Goal: Task Accomplishment & Management: Manage account settings

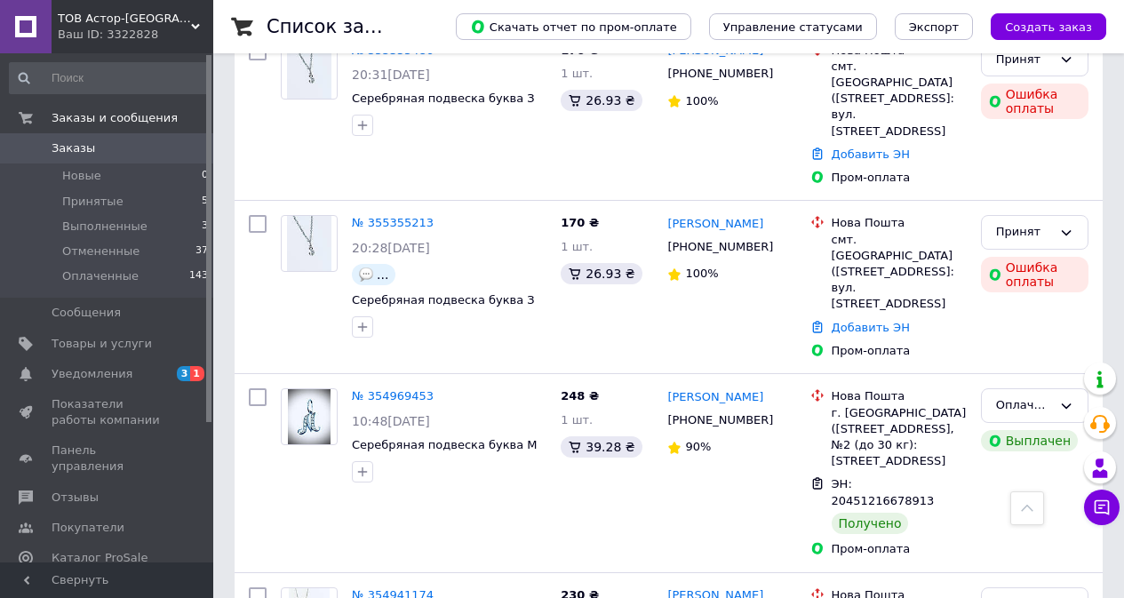
scroll to position [3021, 0]
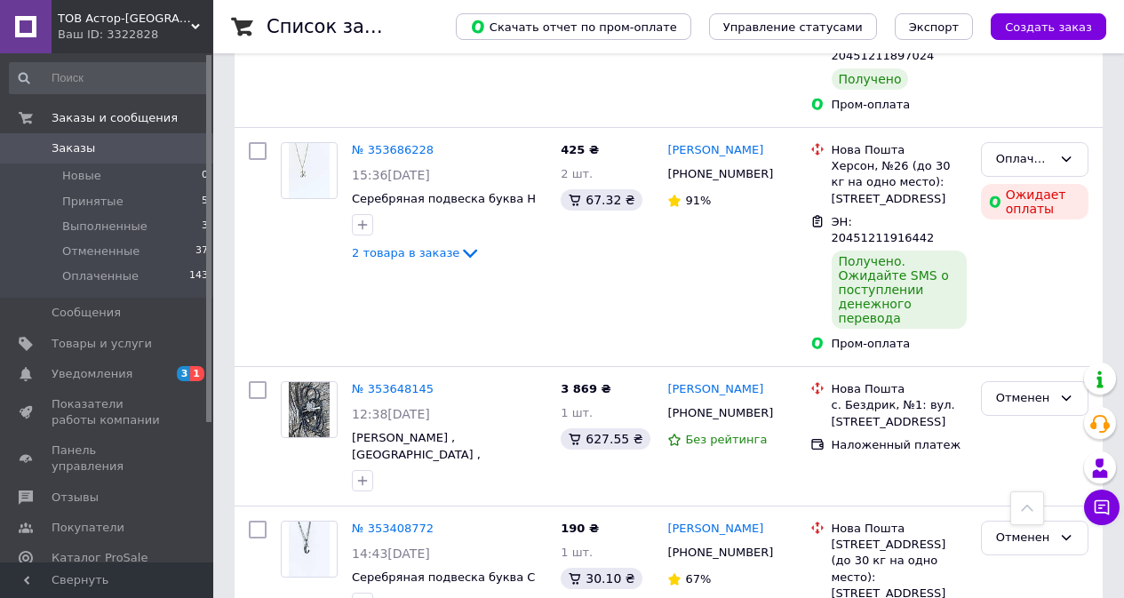
scroll to position [854, 0]
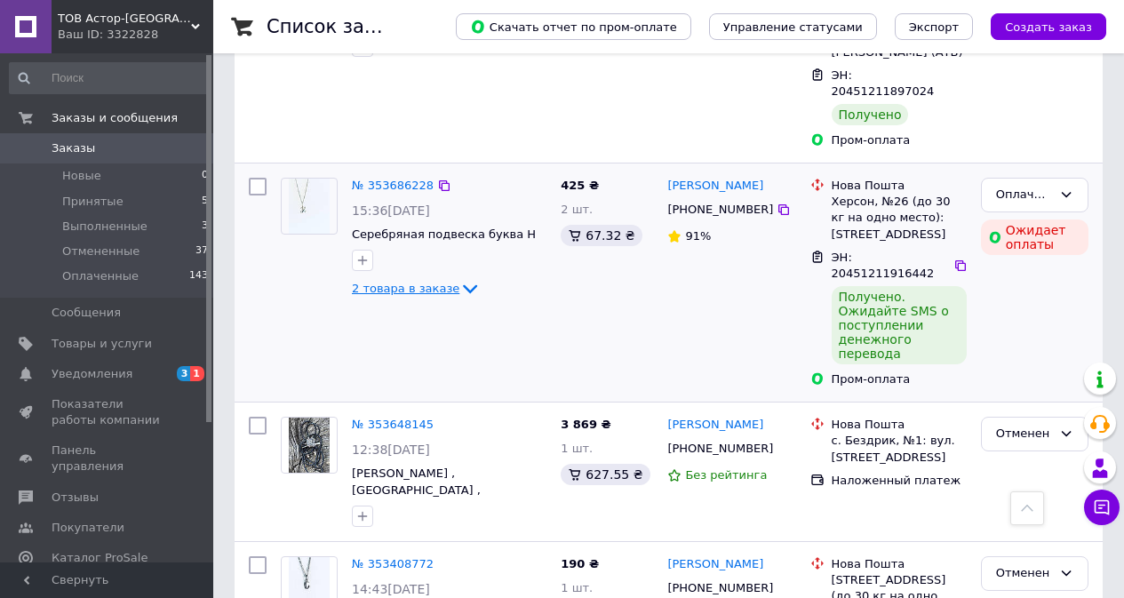
click at [463, 285] on icon at bounding box center [470, 289] width 14 height 9
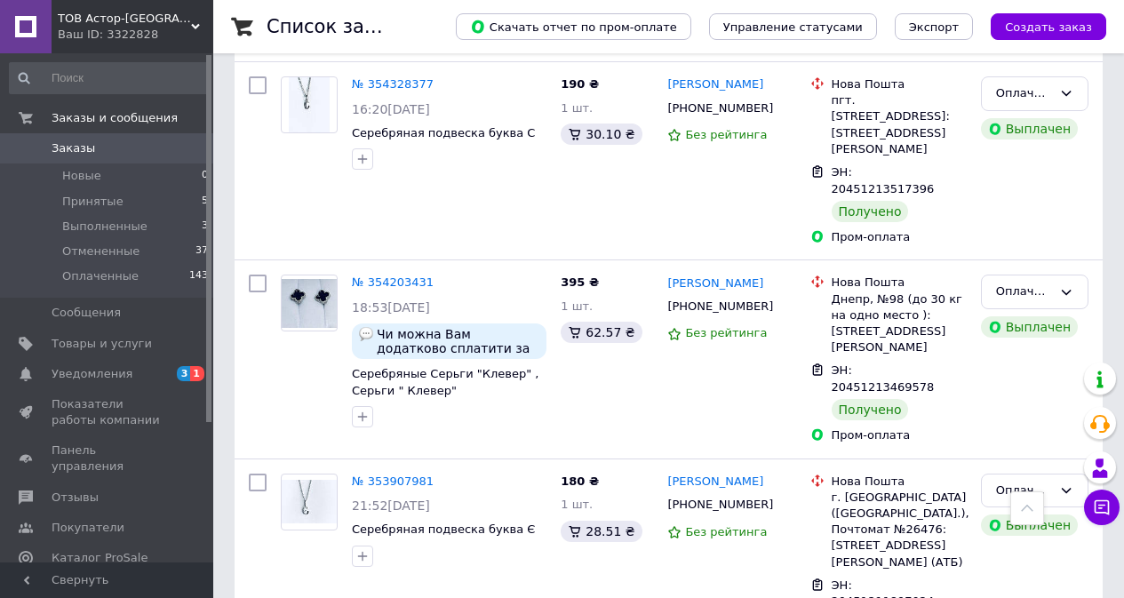
scroll to position [154, 0]
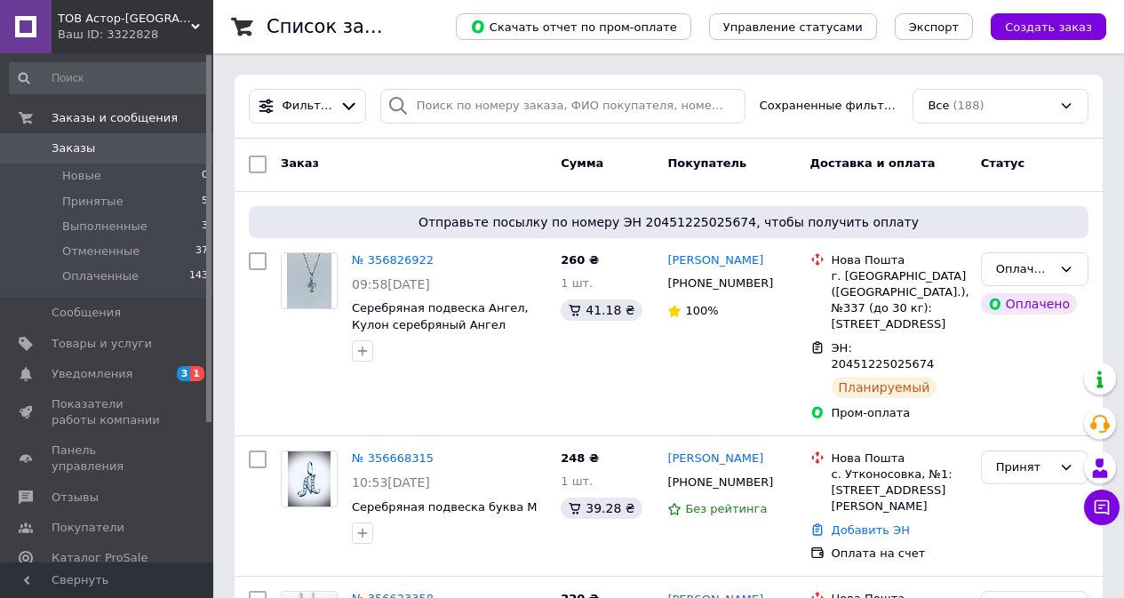
click at [78, 25] on span "ТОВ Астор-[GEOGRAPHIC_DATA]" at bounding box center [124, 19] width 133 height 16
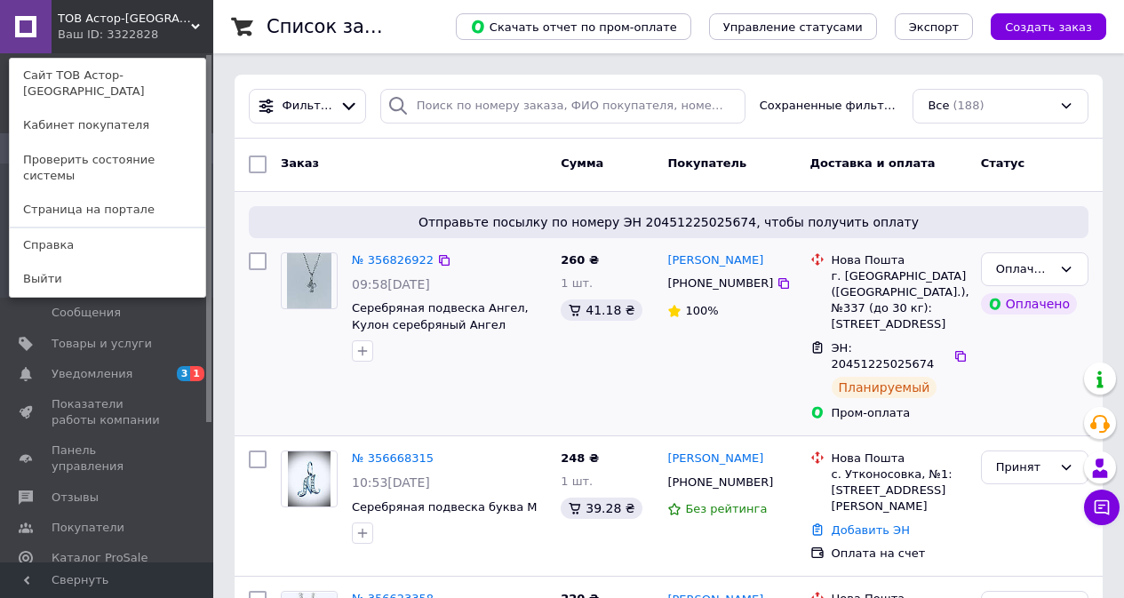
click at [699, 367] on div "[PERSON_NAME] [PHONE_NUMBER] 100%" at bounding box center [731, 336] width 142 height 183
click at [690, 373] on div "[PERSON_NAME] [PHONE_NUMBER] 100%" at bounding box center [731, 336] width 142 height 183
click at [279, 358] on div at bounding box center [309, 307] width 71 height 124
click at [918, 405] on div "Пром-оплата" at bounding box center [899, 413] width 135 height 16
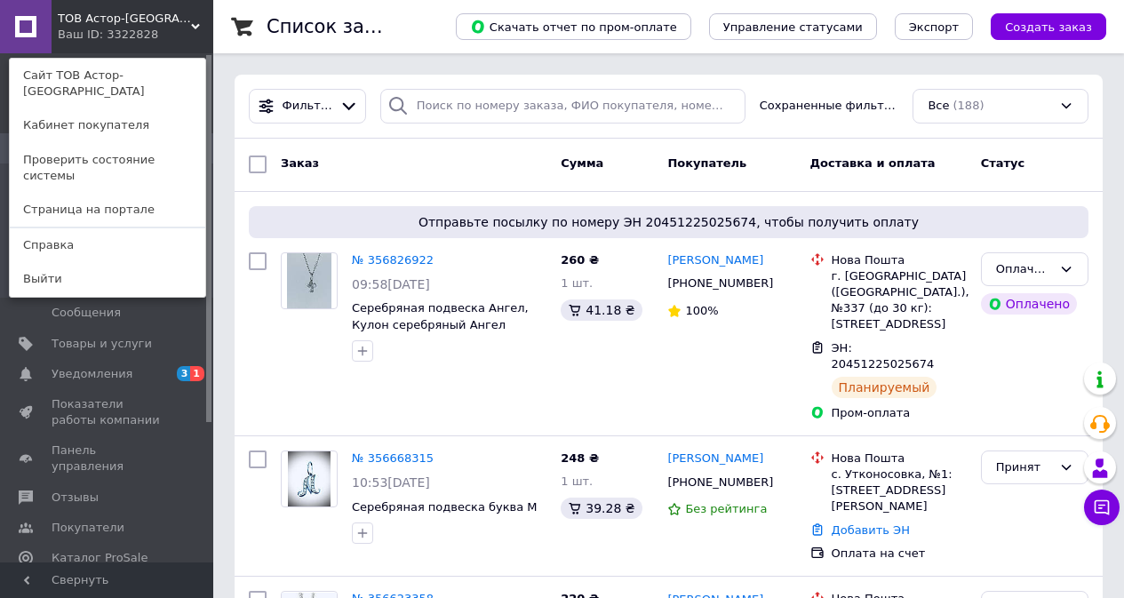
click at [76, 26] on span "ТОВ Астор-[GEOGRAPHIC_DATA]" at bounding box center [124, 19] width 133 height 16
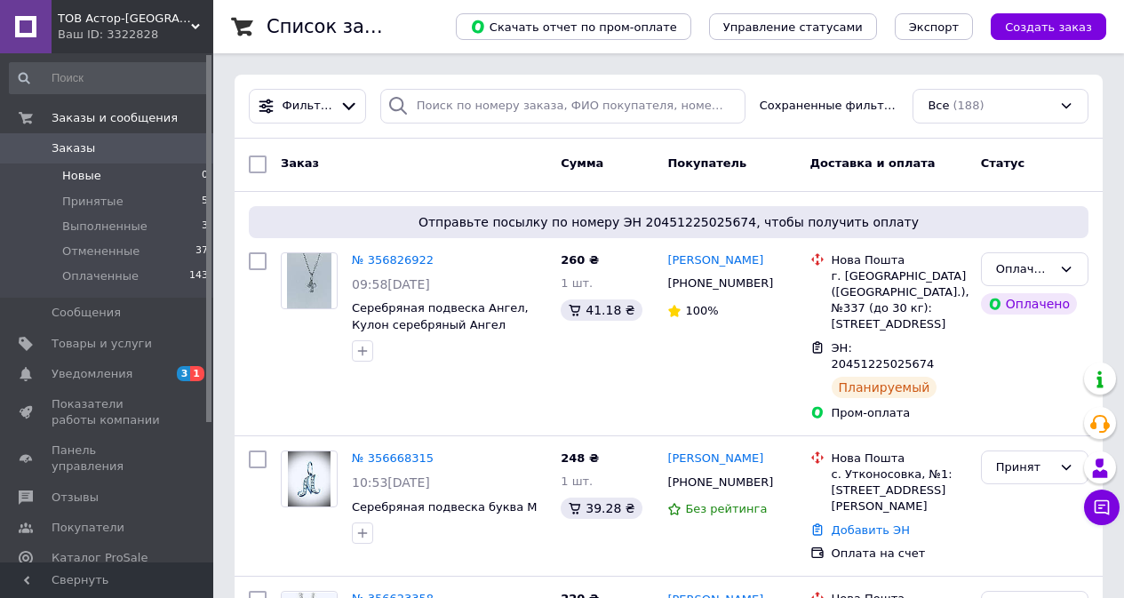
click at [86, 165] on li "Новые 0" at bounding box center [109, 176] width 219 height 25
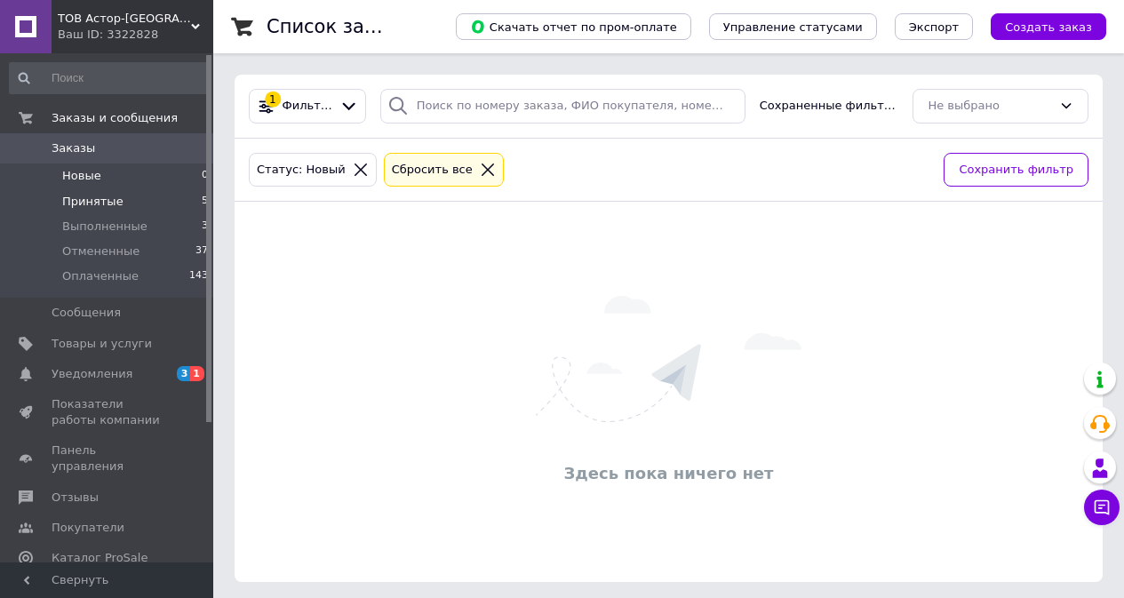
click at [93, 197] on span "Принятые" at bounding box center [92, 202] width 61 height 16
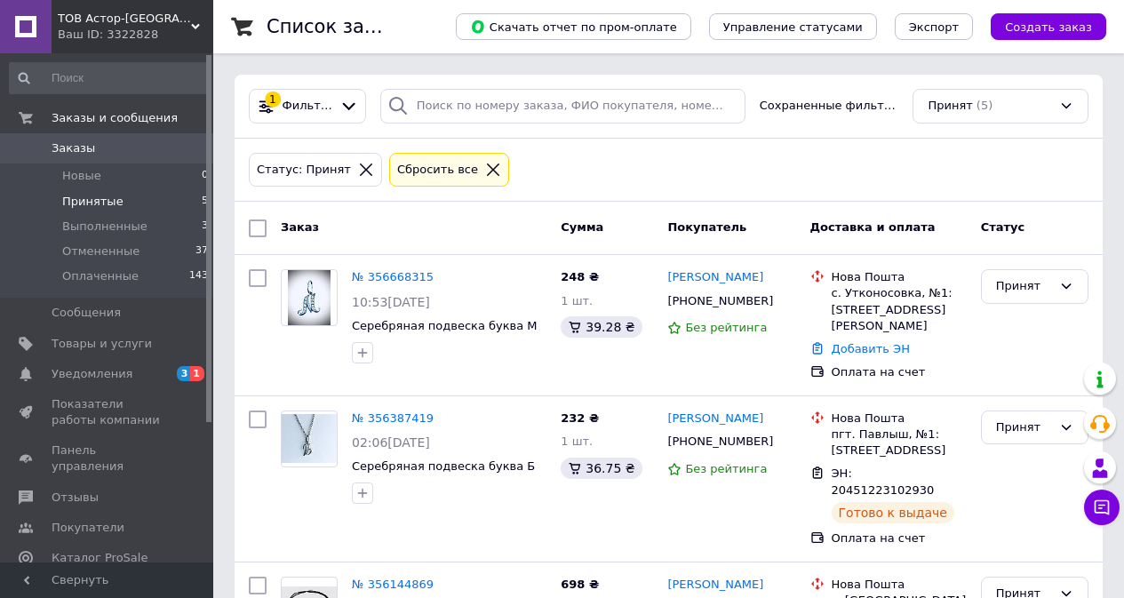
click at [358, 164] on icon at bounding box center [366, 170] width 16 height 16
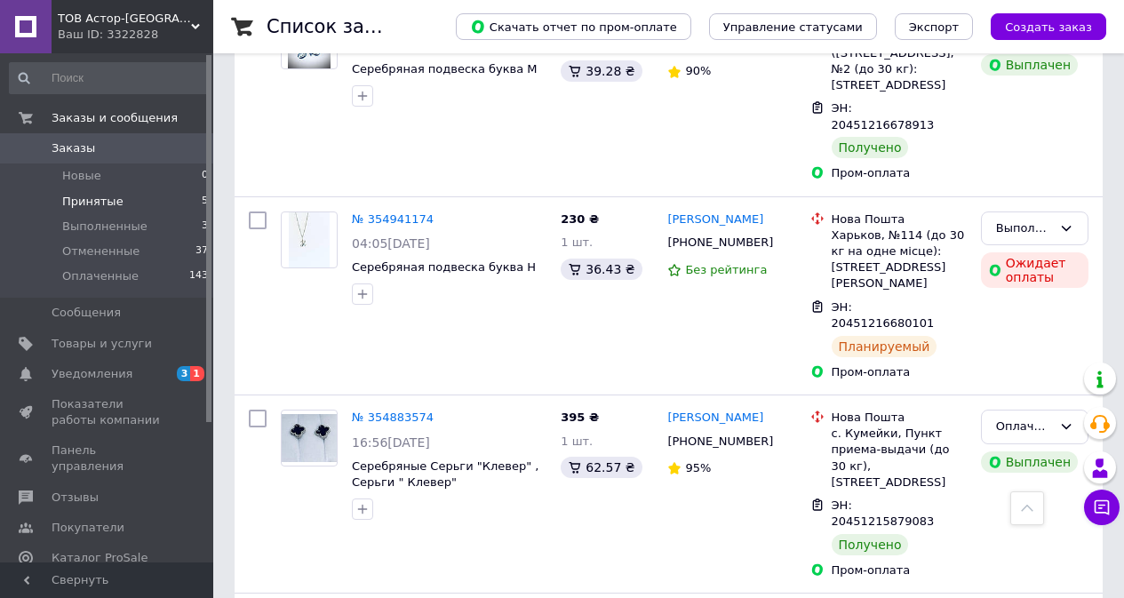
scroll to position [3021, 0]
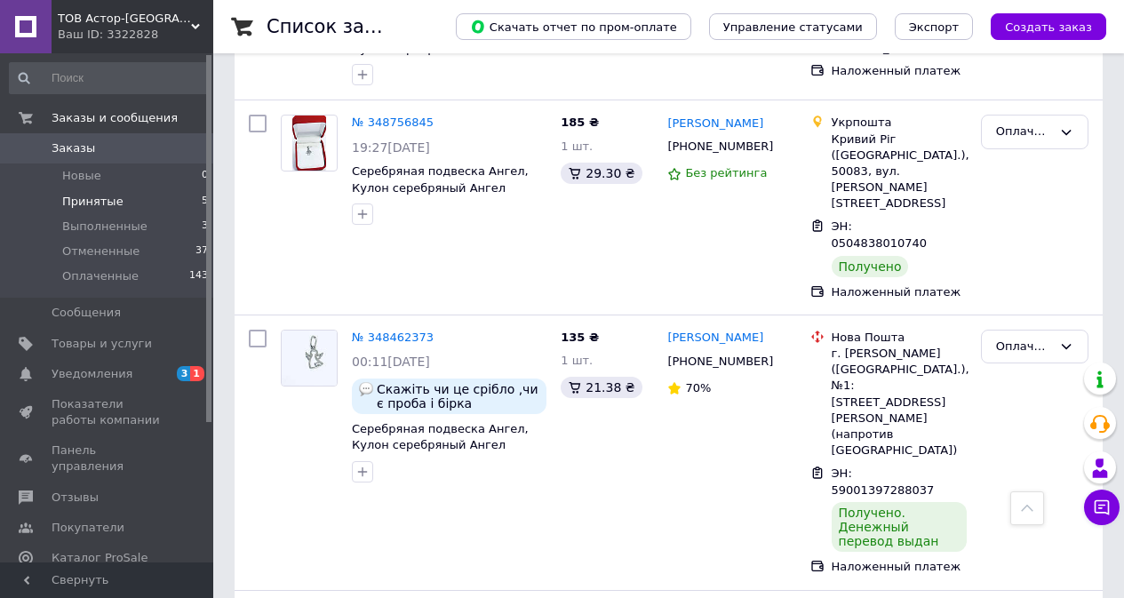
scroll to position [3378, 0]
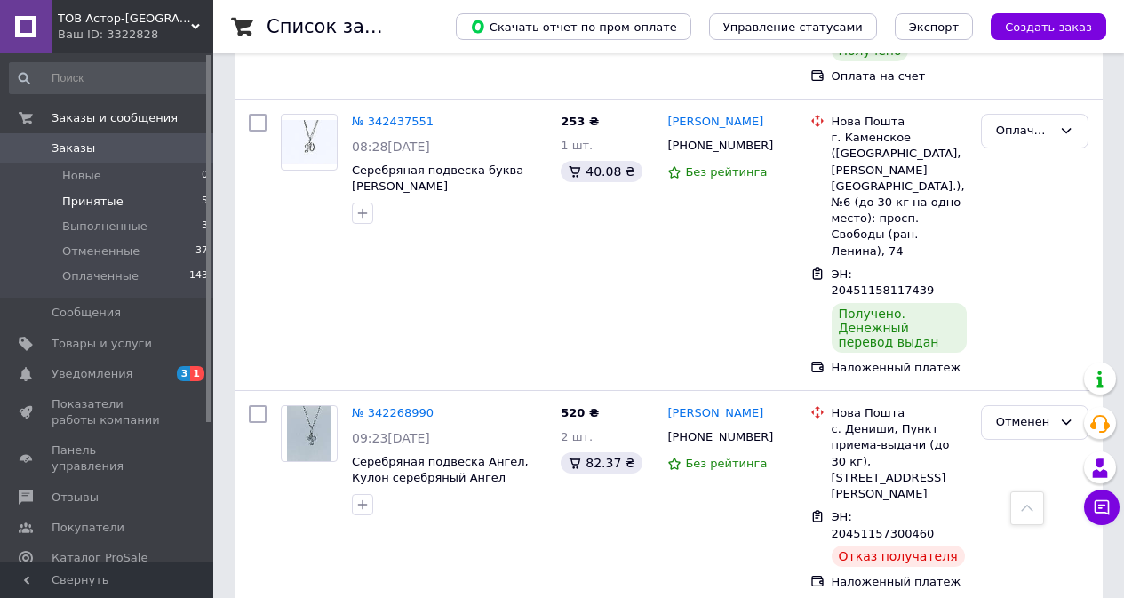
scroll to position [3327, 0]
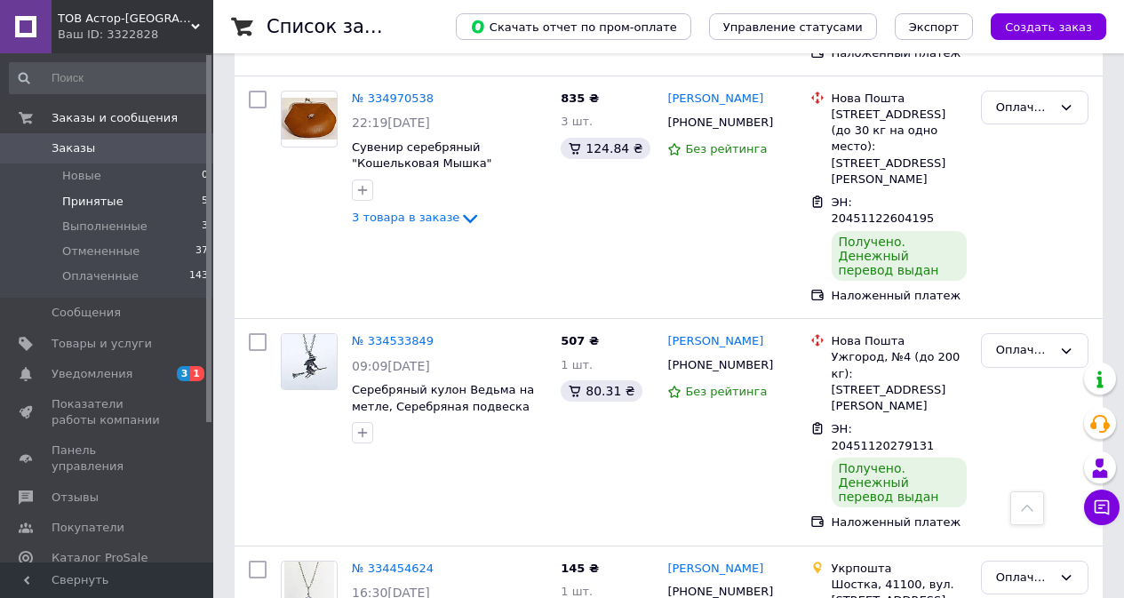
scroll to position [3324, 0]
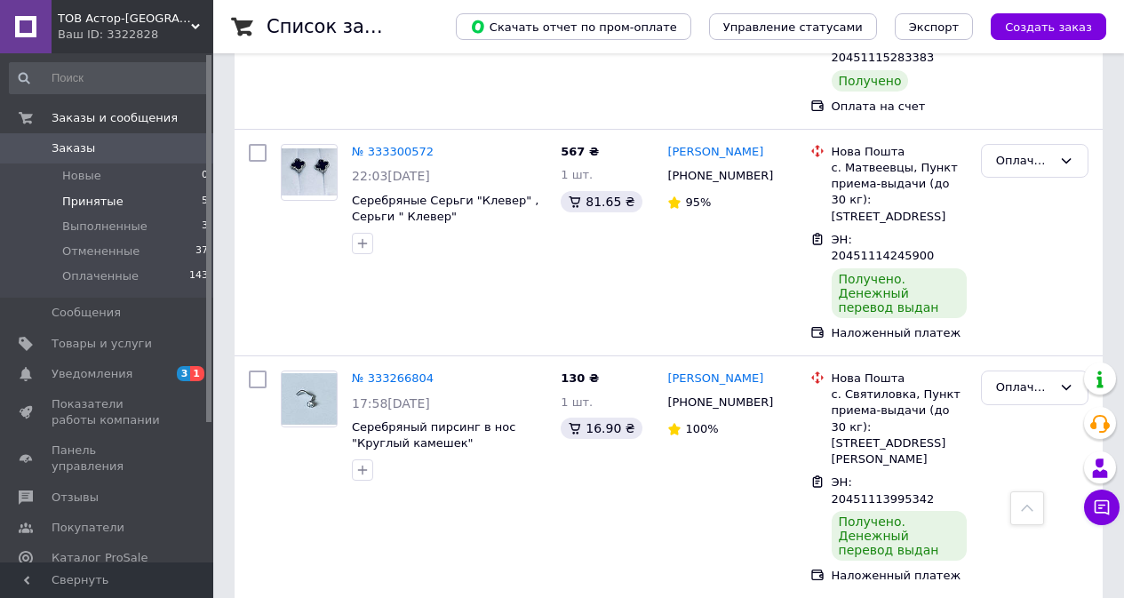
scroll to position [711, 0]
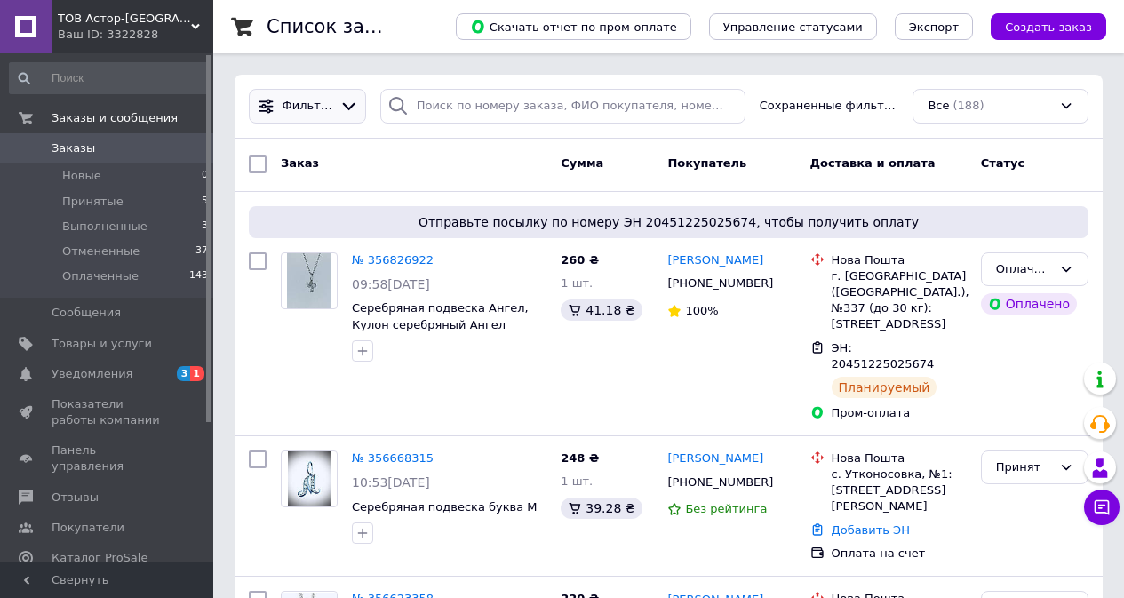
click at [343, 102] on icon at bounding box center [349, 106] width 19 height 19
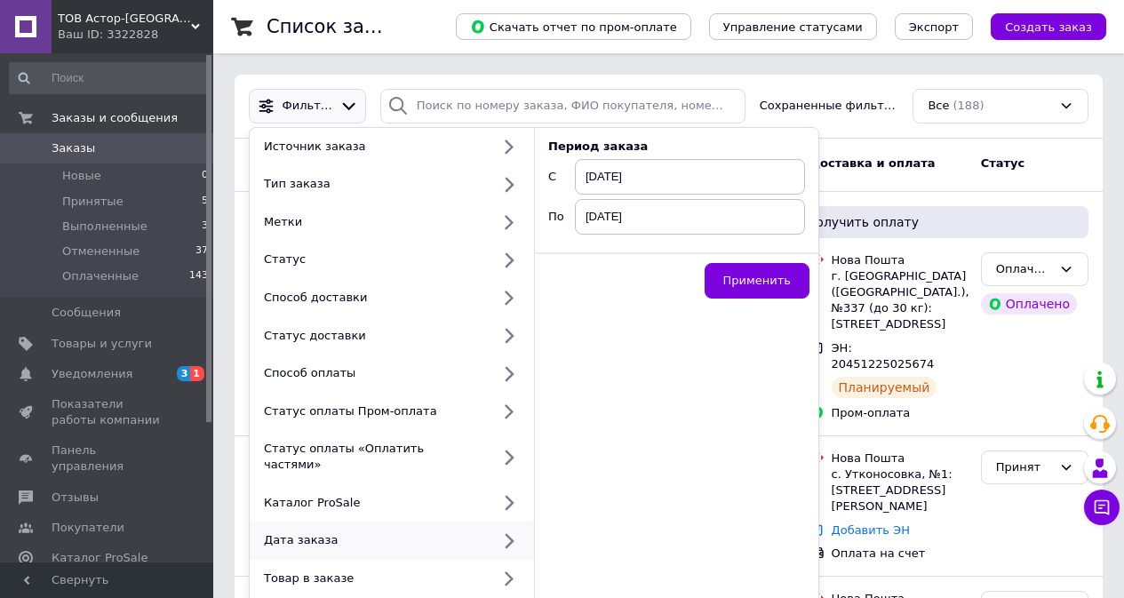
click at [646, 180] on span "12.08.2025" at bounding box center [690, 177] width 230 height 36
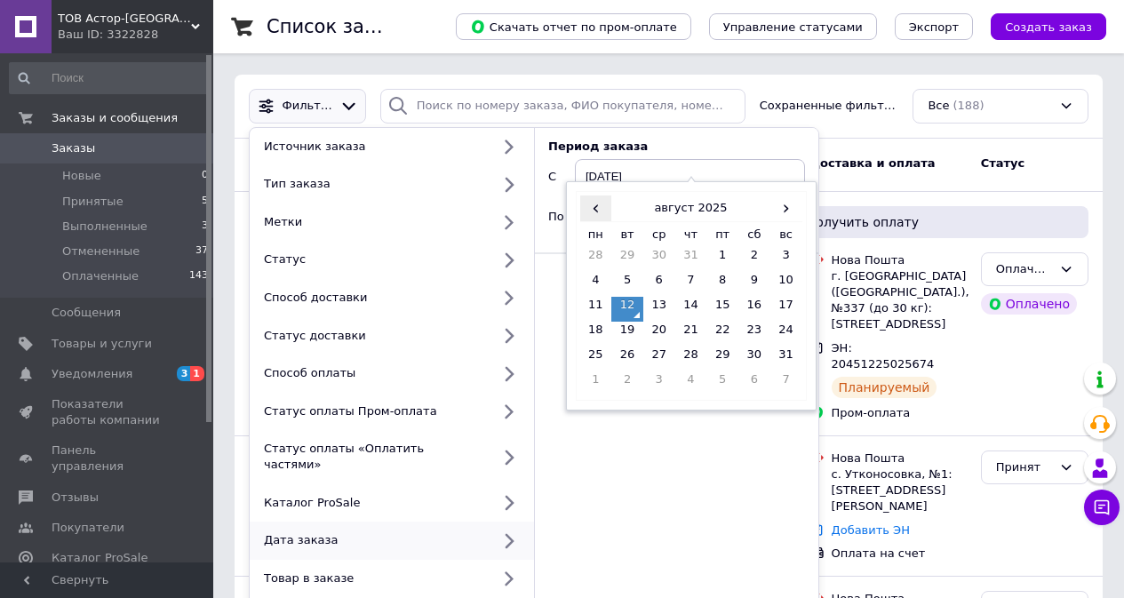
click at [603, 206] on span "‹" at bounding box center [596, 209] width 32 height 26
click at [628, 254] on td "1" at bounding box center [628, 259] width 32 height 25
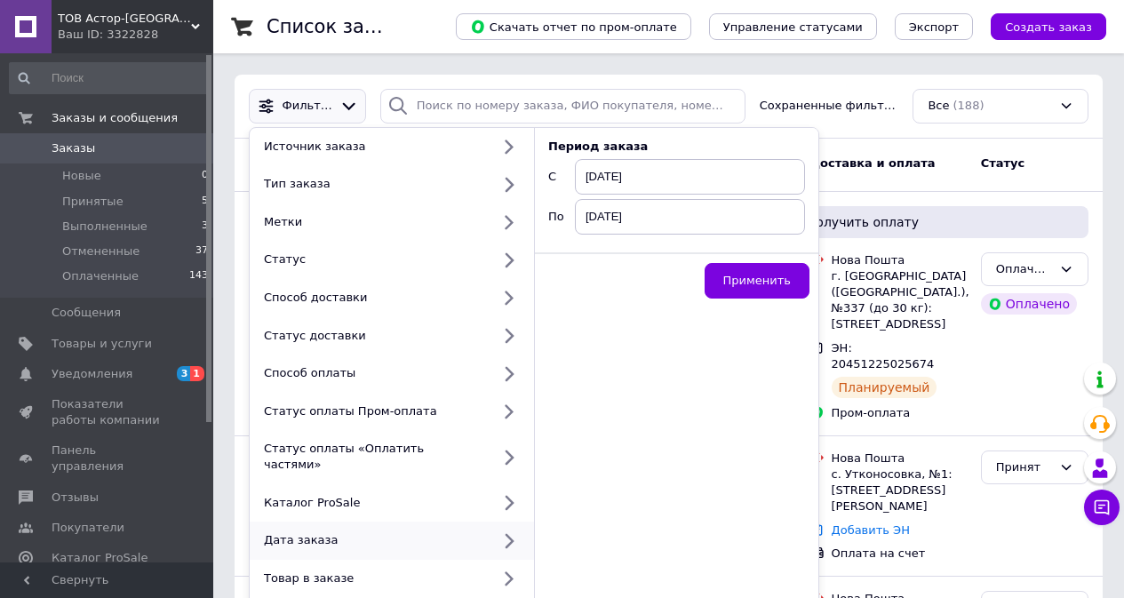
click at [700, 210] on span "12.08.2025" at bounding box center [690, 217] width 230 height 36
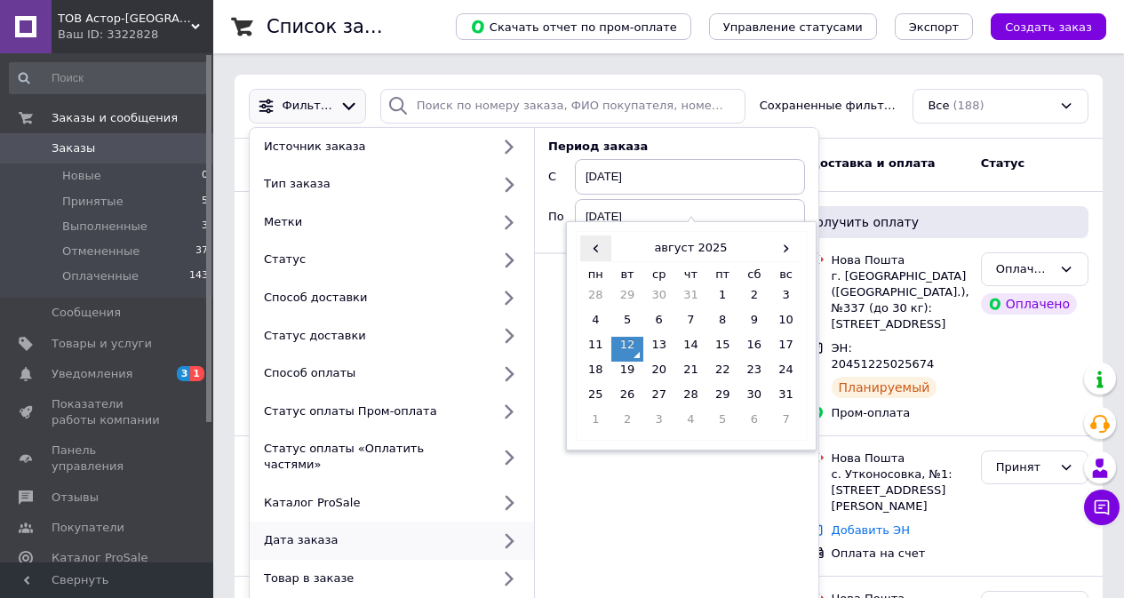
click at [600, 252] on span "‹" at bounding box center [596, 249] width 32 height 26
click at [660, 389] on td "30" at bounding box center [660, 399] width 32 height 25
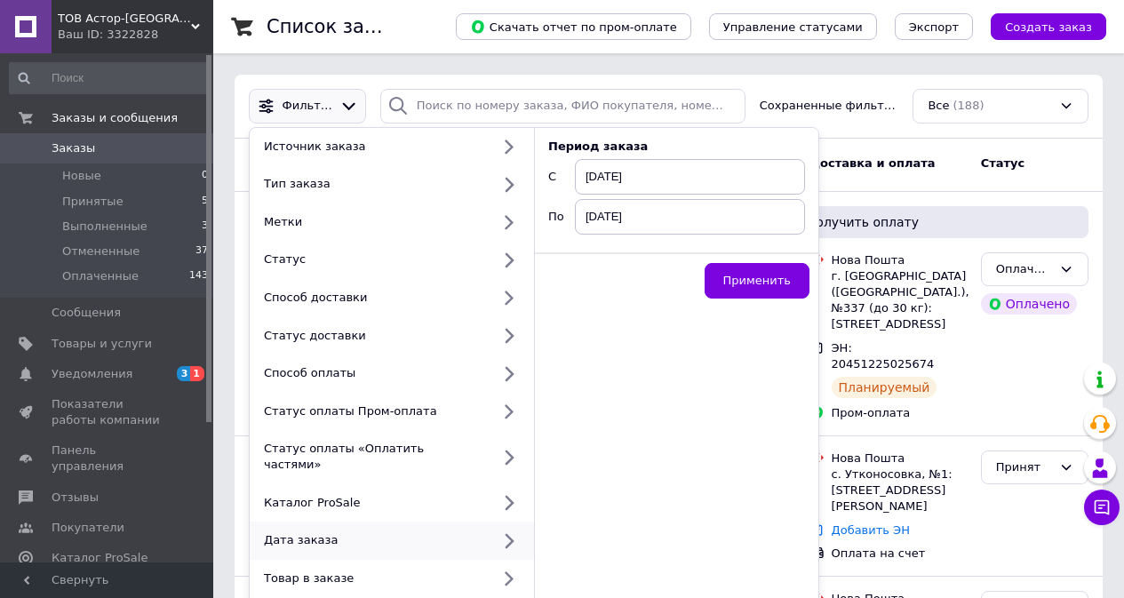
click at [660, 389] on div "Период заказа C 01.04.2025 По 30.04.2025 Применить" at bounding box center [677, 401] width 284 height 546
click at [761, 280] on span "Применить" at bounding box center [758, 280] width 68 height 13
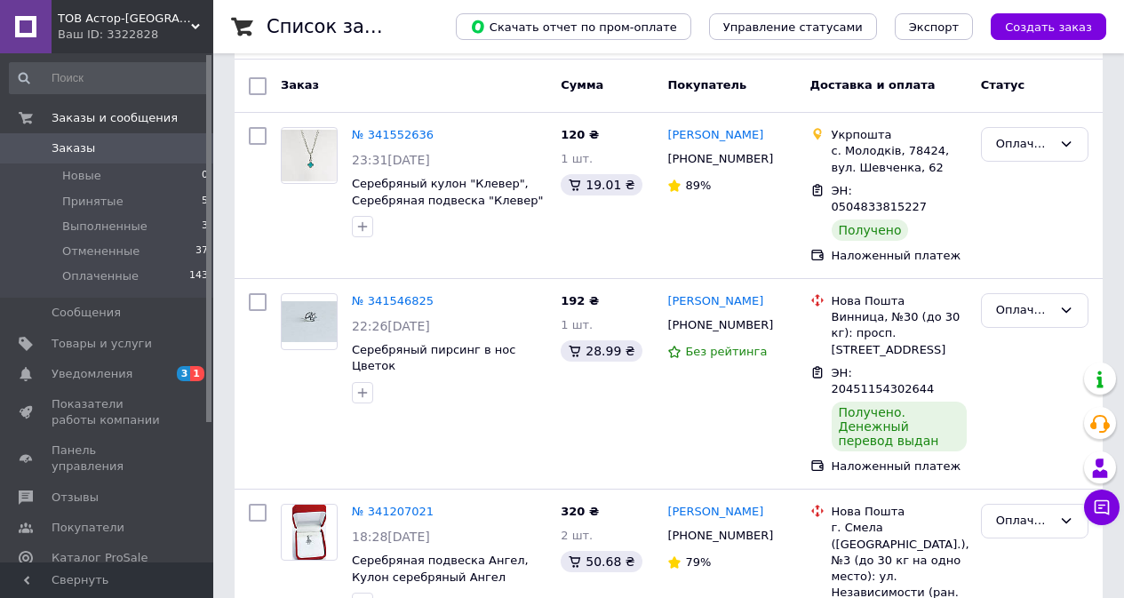
scroll to position [178, 0]
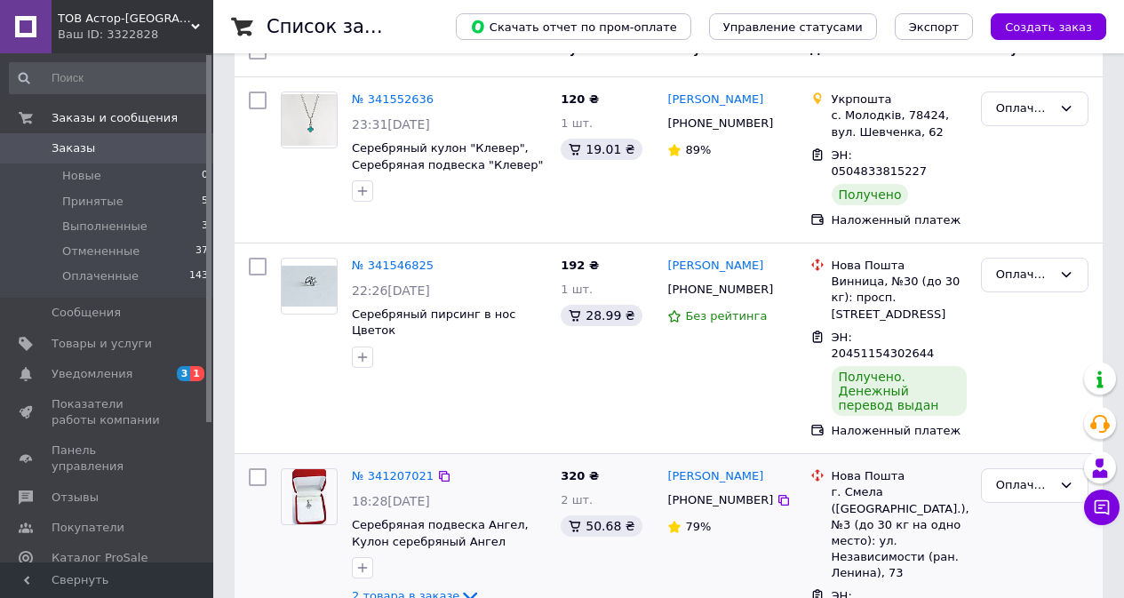
click at [412, 589] on span "2 товара в заказе" at bounding box center [406, 595] width 108 height 13
click at [464, 592] on icon at bounding box center [471, 596] width 14 height 9
click at [460, 586] on icon at bounding box center [470, 596] width 21 height 21
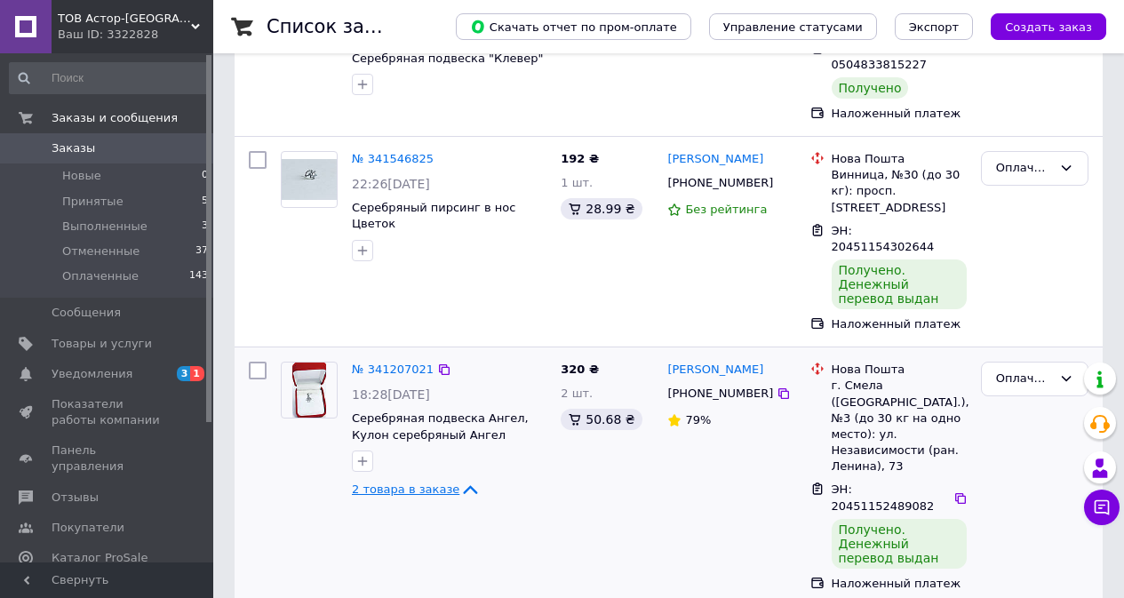
scroll to position [320, 0]
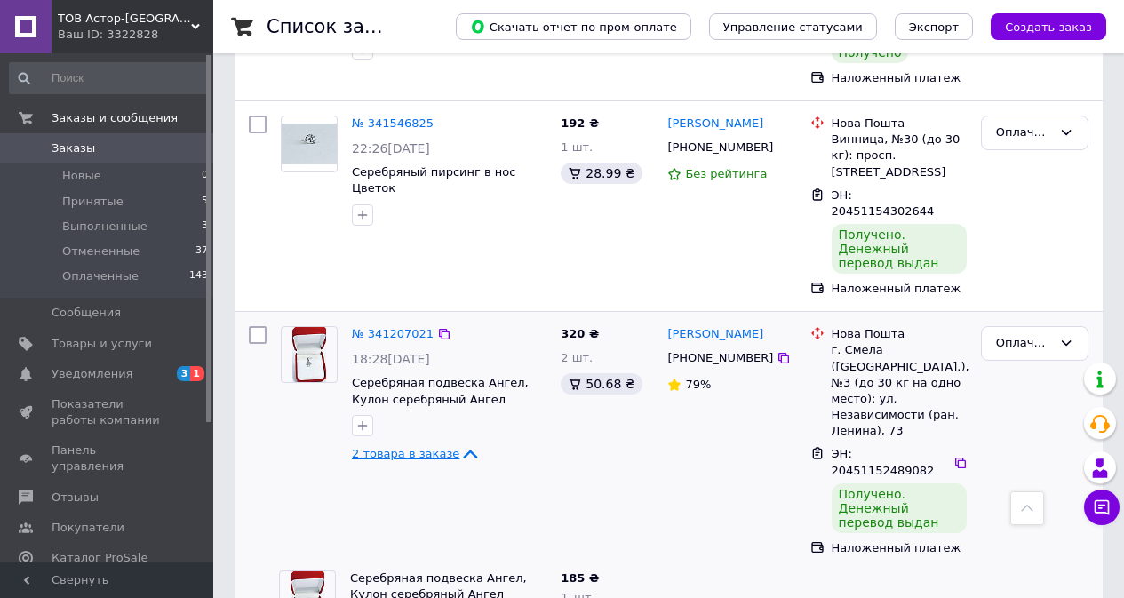
click at [418, 447] on span "2 товара в заказе" at bounding box center [406, 453] width 108 height 13
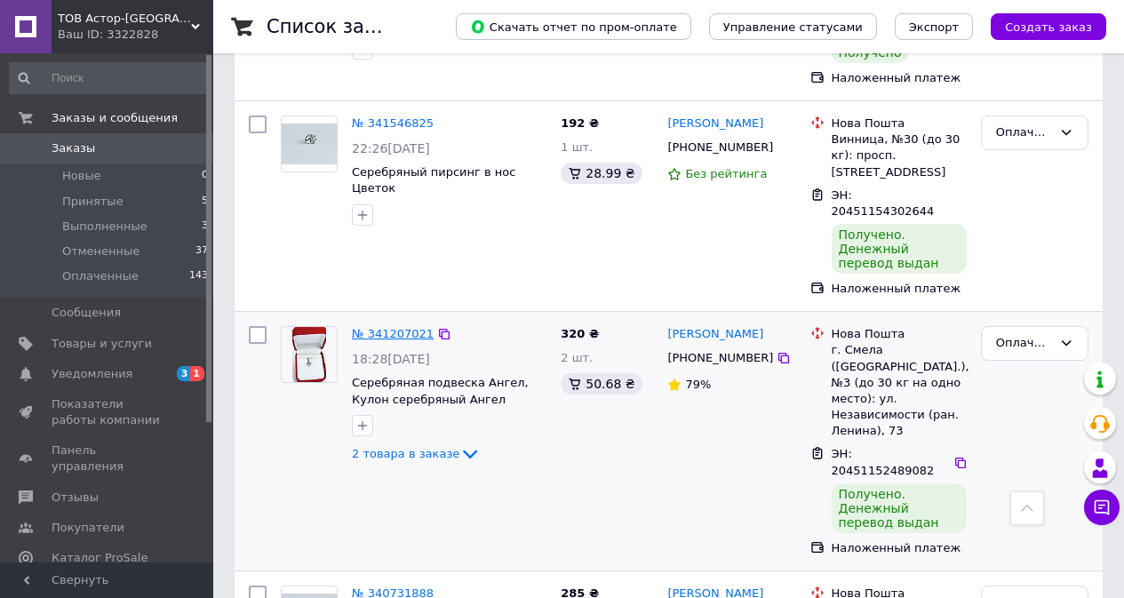
click at [382, 327] on link "№ 341207021" at bounding box center [393, 333] width 82 height 13
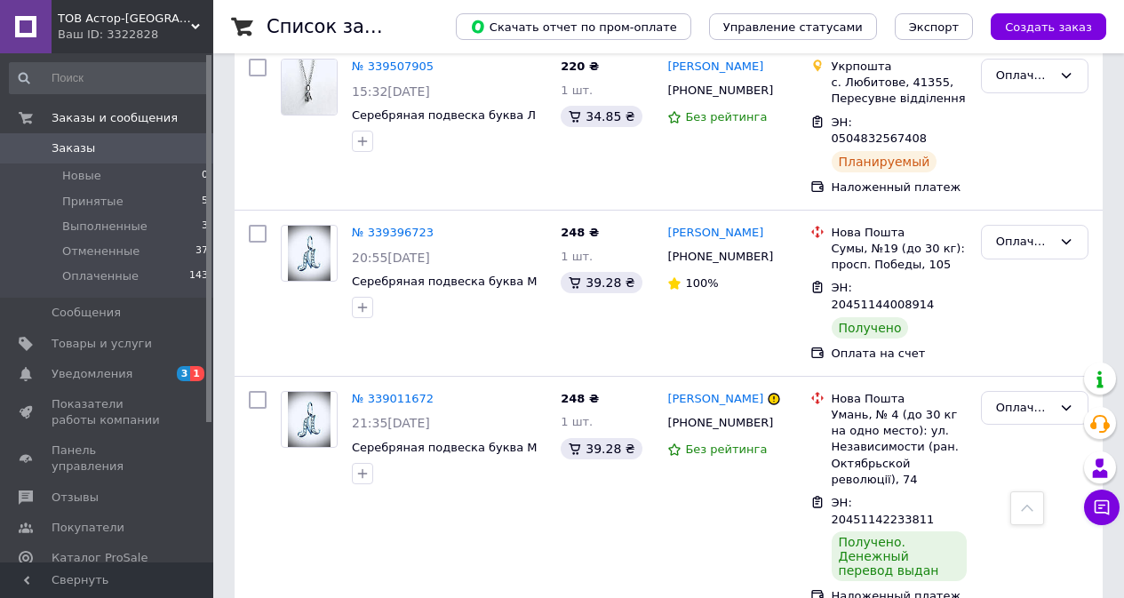
scroll to position [3239, 0]
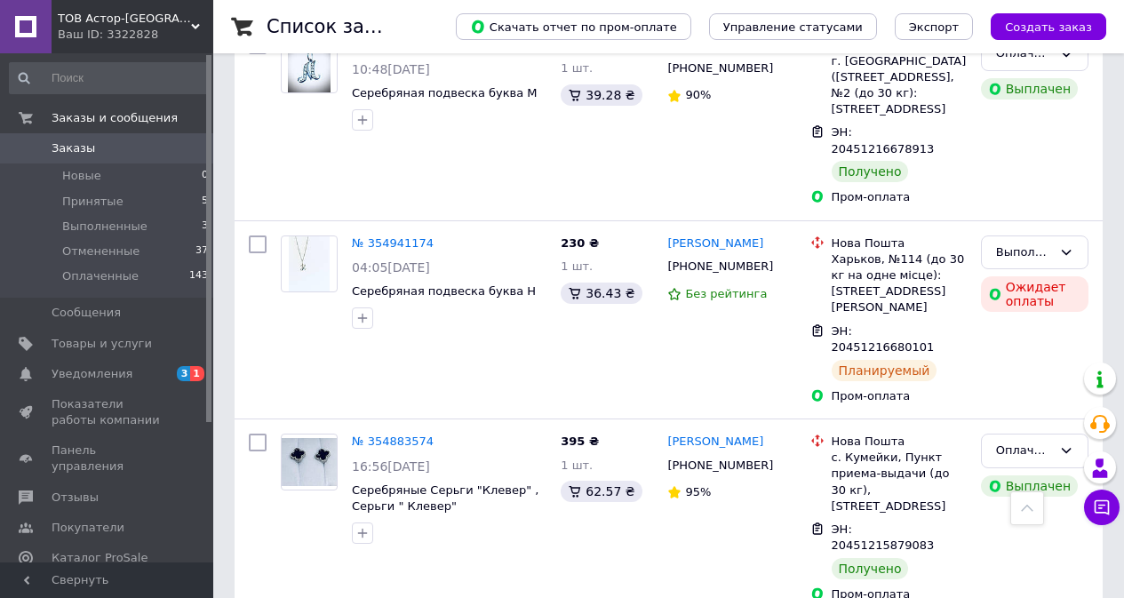
scroll to position [3021, 0]
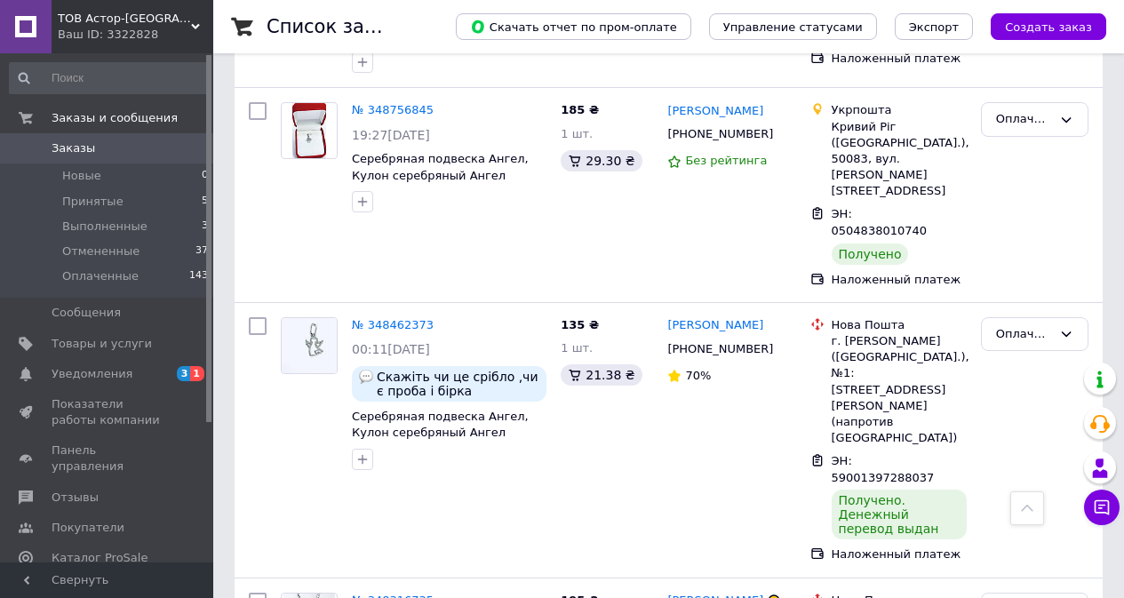
scroll to position [3378, 0]
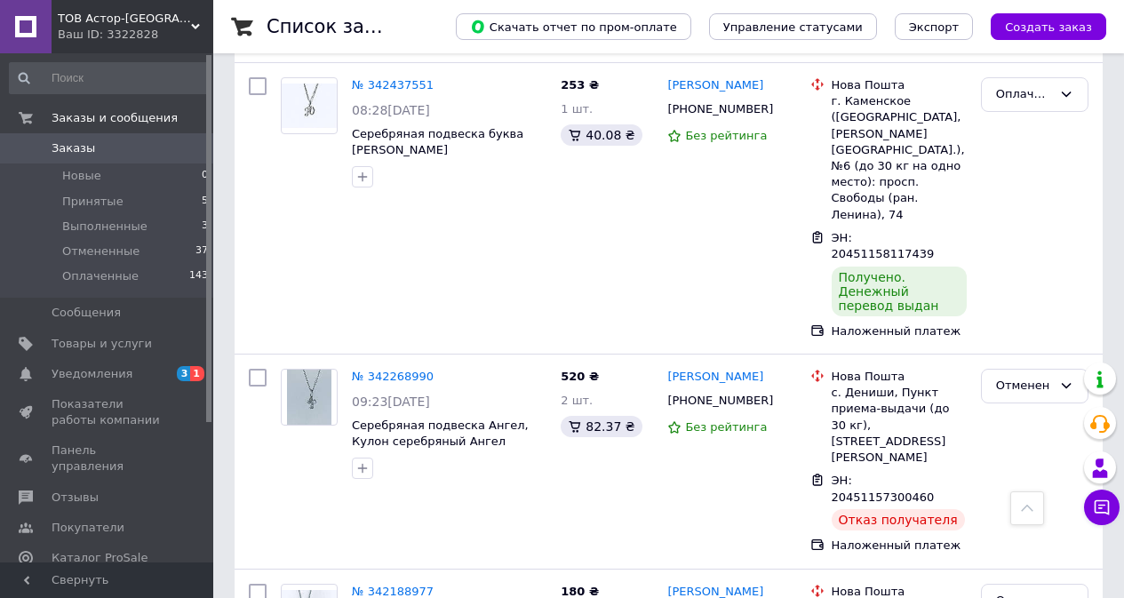
scroll to position [3327, 0]
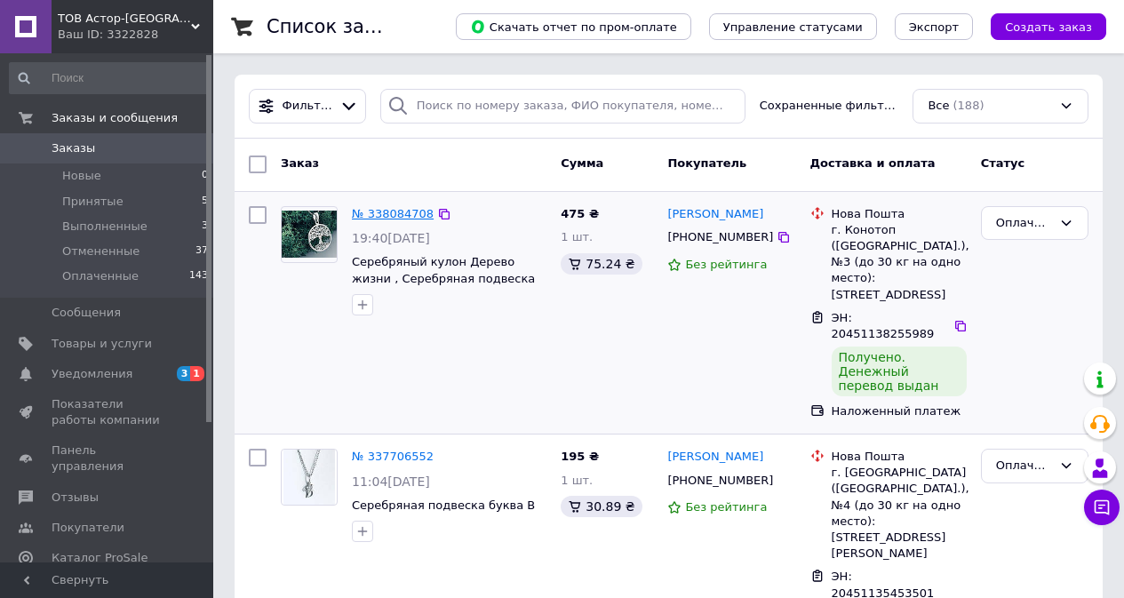
click at [410, 211] on link "№ 338084708" at bounding box center [393, 213] width 82 height 13
